Goal: Transaction & Acquisition: Purchase product/service

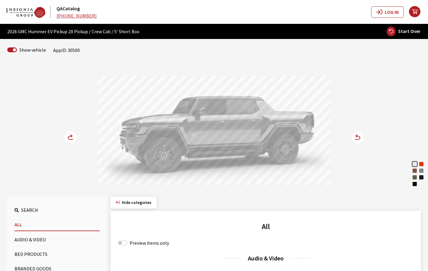
click at [120, 245] on div "Preview items only" at bounding box center [266, 243] width 296 height 7
click at [120, 241] on input "Preview items only" at bounding box center [123, 243] width 10 height 5
checkbox input "true"
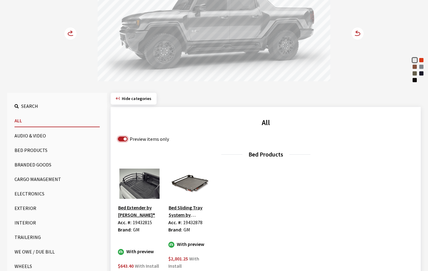
scroll to position [121, 0]
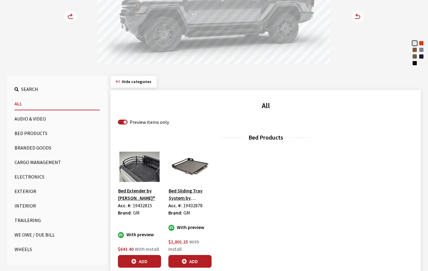
click at [27, 248] on button "Wheels" at bounding box center [57, 250] width 85 height 12
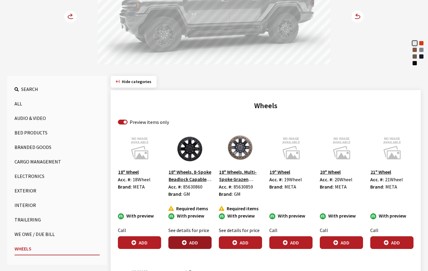
click at [187, 244] on button "Add" at bounding box center [189, 243] width 43 height 13
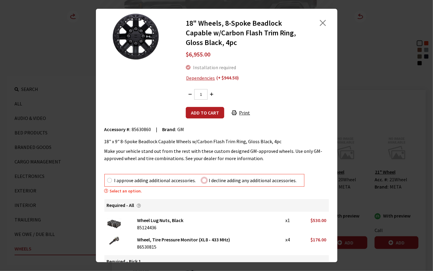
click at [203, 179] on input "I decline adding any additional accessories." at bounding box center [204, 180] width 5 height 5
radio input "true"
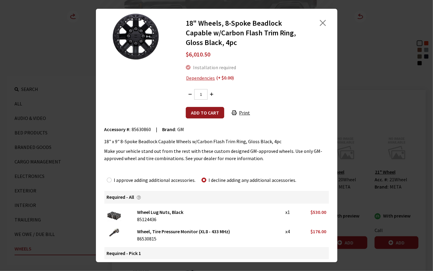
click at [197, 113] on button "Add to cart" at bounding box center [205, 112] width 38 height 11
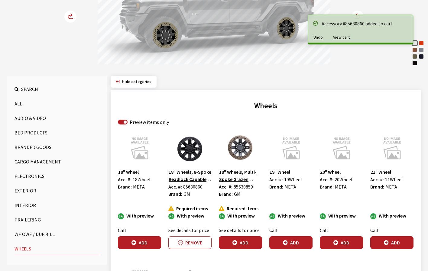
click at [316, 37] on button "Undo" at bounding box center [319, 37] width 20 height 11
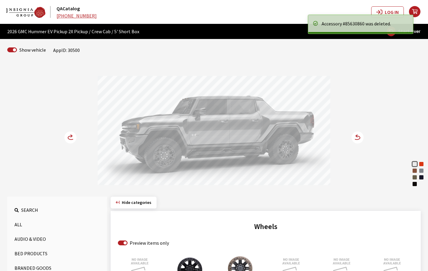
scroll to position [0, 0]
click at [360, 138] on icon at bounding box center [357, 138] width 6 height 4
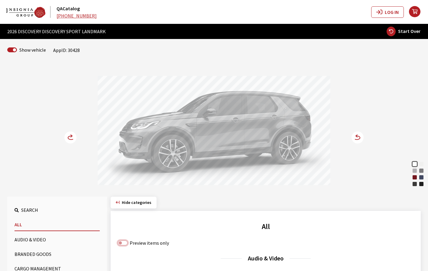
click at [120, 242] on input "Preview items only" at bounding box center [123, 243] width 10 height 5
checkbox input "true"
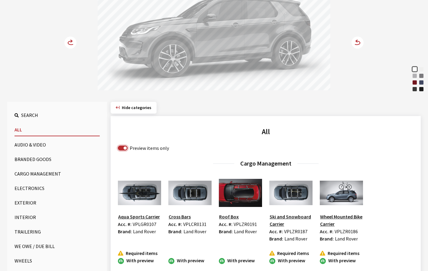
scroll to position [121, 0]
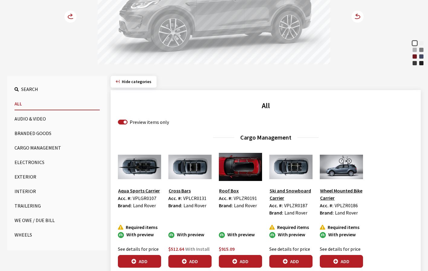
click at [28, 236] on button "Wheels" at bounding box center [57, 235] width 85 height 12
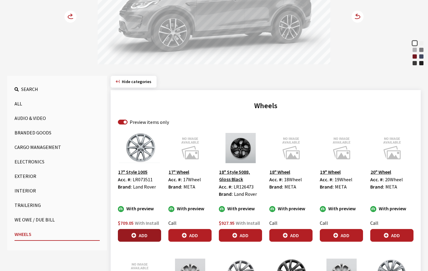
click at [149, 238] on button "Add" at bounding box center [139, 235] width 43 height 13
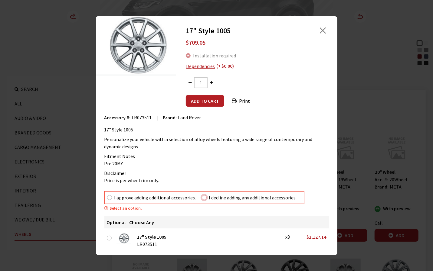
click at [204, 197] on input "I decline adding any additional accessories." at bounding box center [204, 197] width 5 height 5
radio input "true"
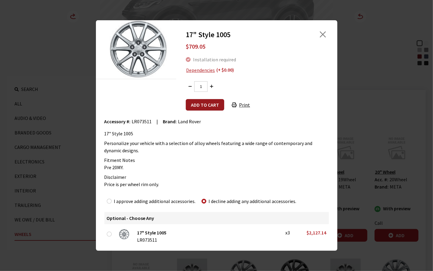
click at [214, 105] on button "Add to cart" at bounding box center [205, 104] width 38 height 11
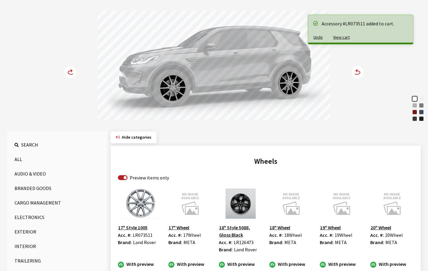
scroll to position [61, 0]
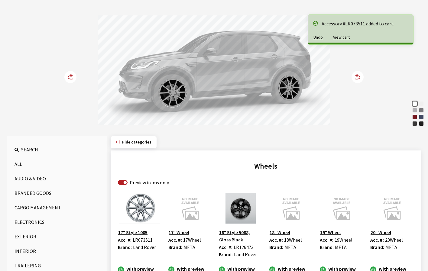
click at [349, 77] on div "Ostuni Pearl White Fuji White Hakuba Silver Eiger Grey Firenze Red Varesine Blu…" at bounding box center [214, 64] width 399 height 123
click at [363, 78] on circle at bounding box center [358, 77] width 12 height 12
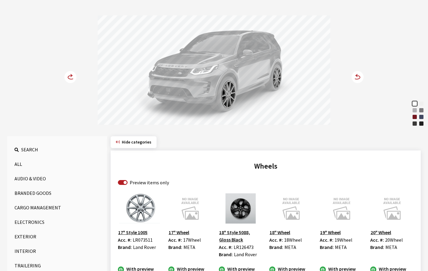
click at [363, 78] on circle at bounding box center [358, 77] width 12 height 12
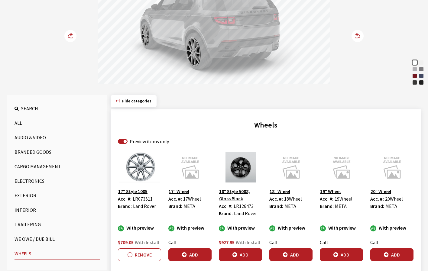
scroll to position [121, 0]
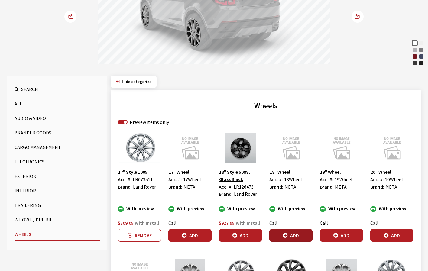
click at [298, 236] on button "Add" at bounding box center [291, 235] width 43 height 13
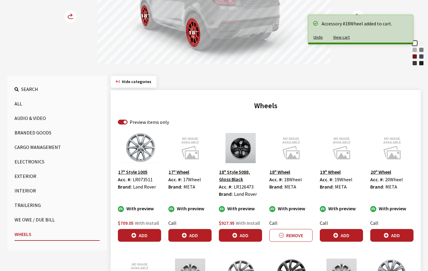
scroll to position [61, 0]
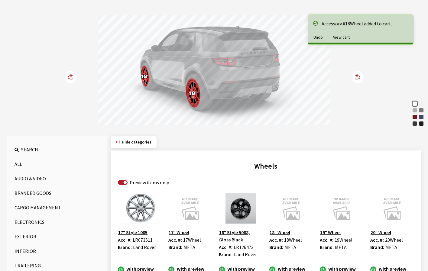
click at [359, 78] on icon at bounding box center [357, 78] width 6 height 4
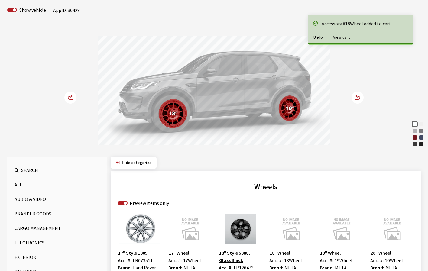
scroll to position [30, 0]
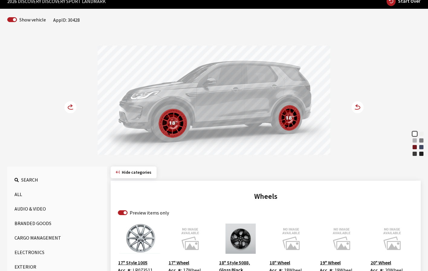
click at [359, 107] on circle at bounding box center [358, 107] width 12 height 12
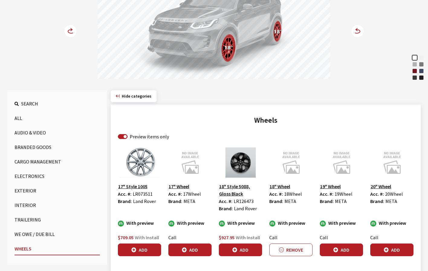
scroll to position [121, 0]
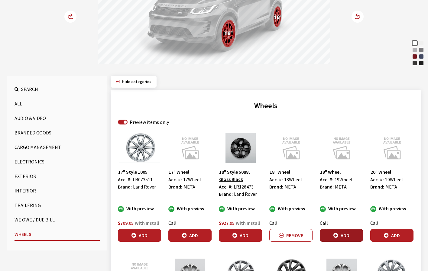
click at [342, 236] on button "Add" at bounding box center [341, 235] width 43 height 13
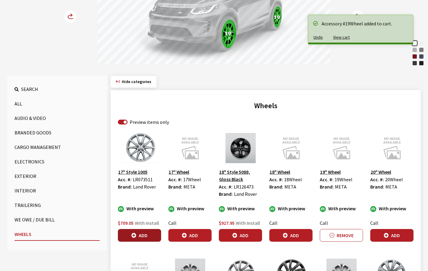
click at [149, 237] on button "Add" at bounding box center [139, 235] width 43 height 13
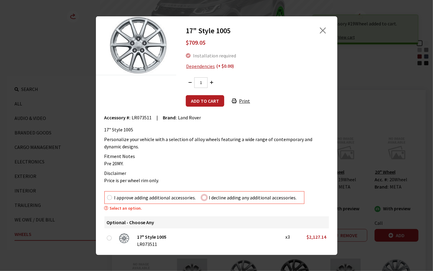
click at [203, 197] on input "I decline adding any additional accessories." at bounding box center [204, 197] width 5 height 5
radio input "true"
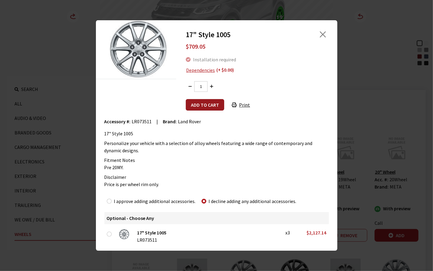
click at [204, 105] on button "Add to cart" at bounding box center [205, 104] width 38 height 11
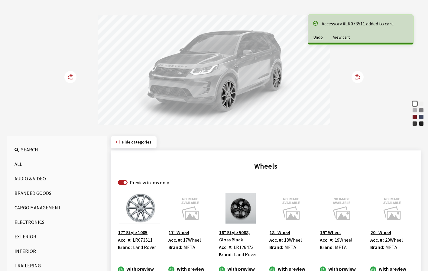
scroll to position [61, 0]
click at [73, 76] on icon at bounding box center [74, 77] width 4 height 5
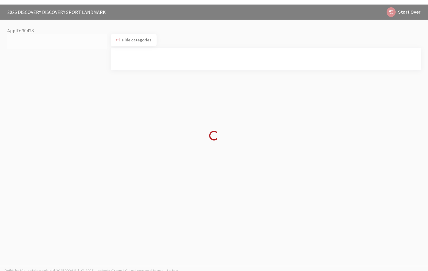
scroll to position [21, 0]
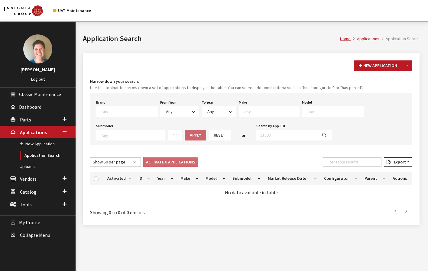
select select "3"
select select "2025"
select select "2026"
select select "34"
select select "1113"
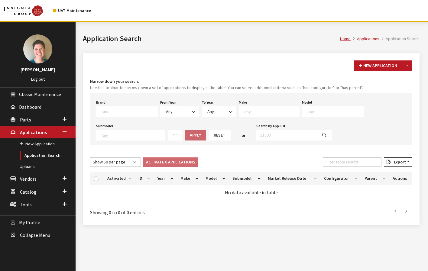
select select "50"
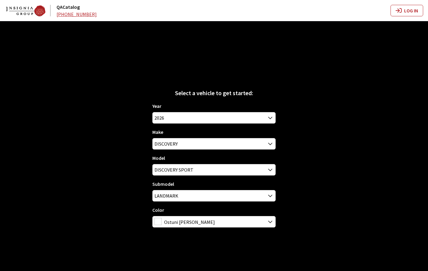
scroll to position [24, 0]
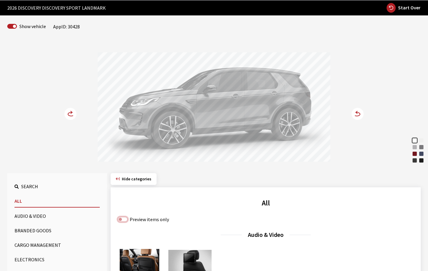
click at [122, 219] on input "Preview items only" at bounding box center [123, 219] width 10 height 5
checkbox input "true"
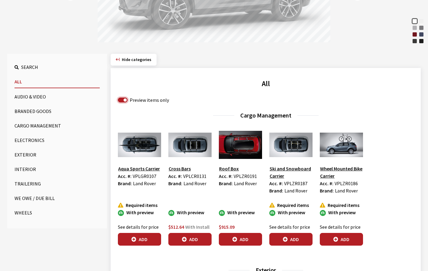
scroll to position [145, 0]
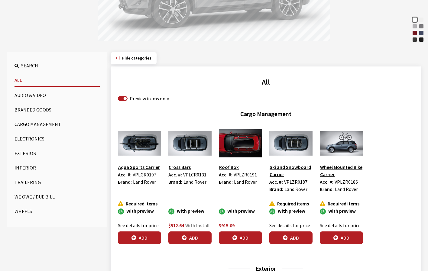
click at [28, 213] on button "Wheels" at bounding box center [57, 211] width 85 height 12
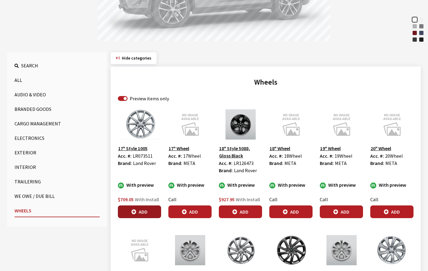
click at [141, 211] on button "Add" at bounding box center [139, 212] width 43 height 13
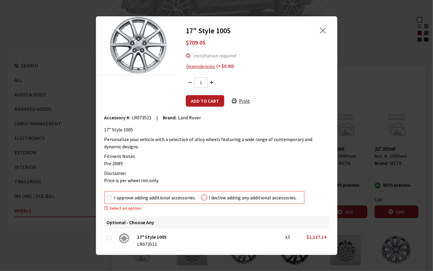
click at [204, 198] on input "I decline adding any additional accessories." at bounding box center [204, 197] width 5 height 5
radio input "true"
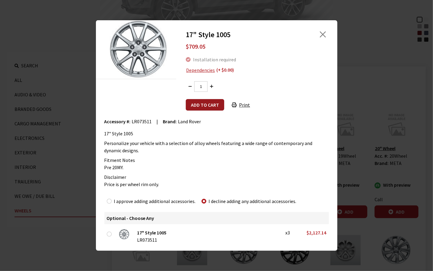
click at [204, 104] on button "Add to cart" at bounding box center [205, 104] width 38 height 11
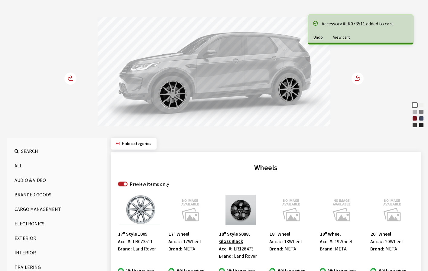
scroll to position [54, 0]
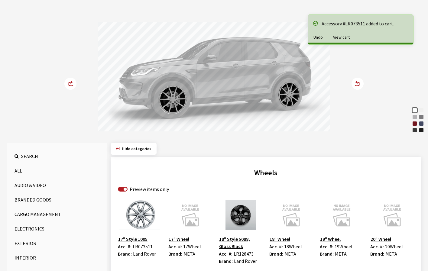
click at [359, 86] on circle at bounding box center [358, 84] width 12 height 12
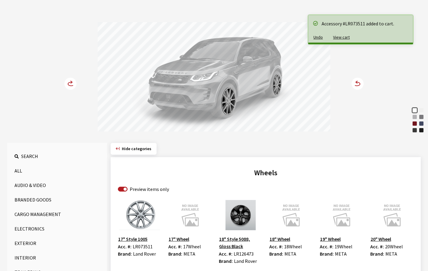
click at [359, 86] on circle at bounding box center [358, 84] width 12 height 12
